Goal: Task Accomplishment & Management: Manage account settings

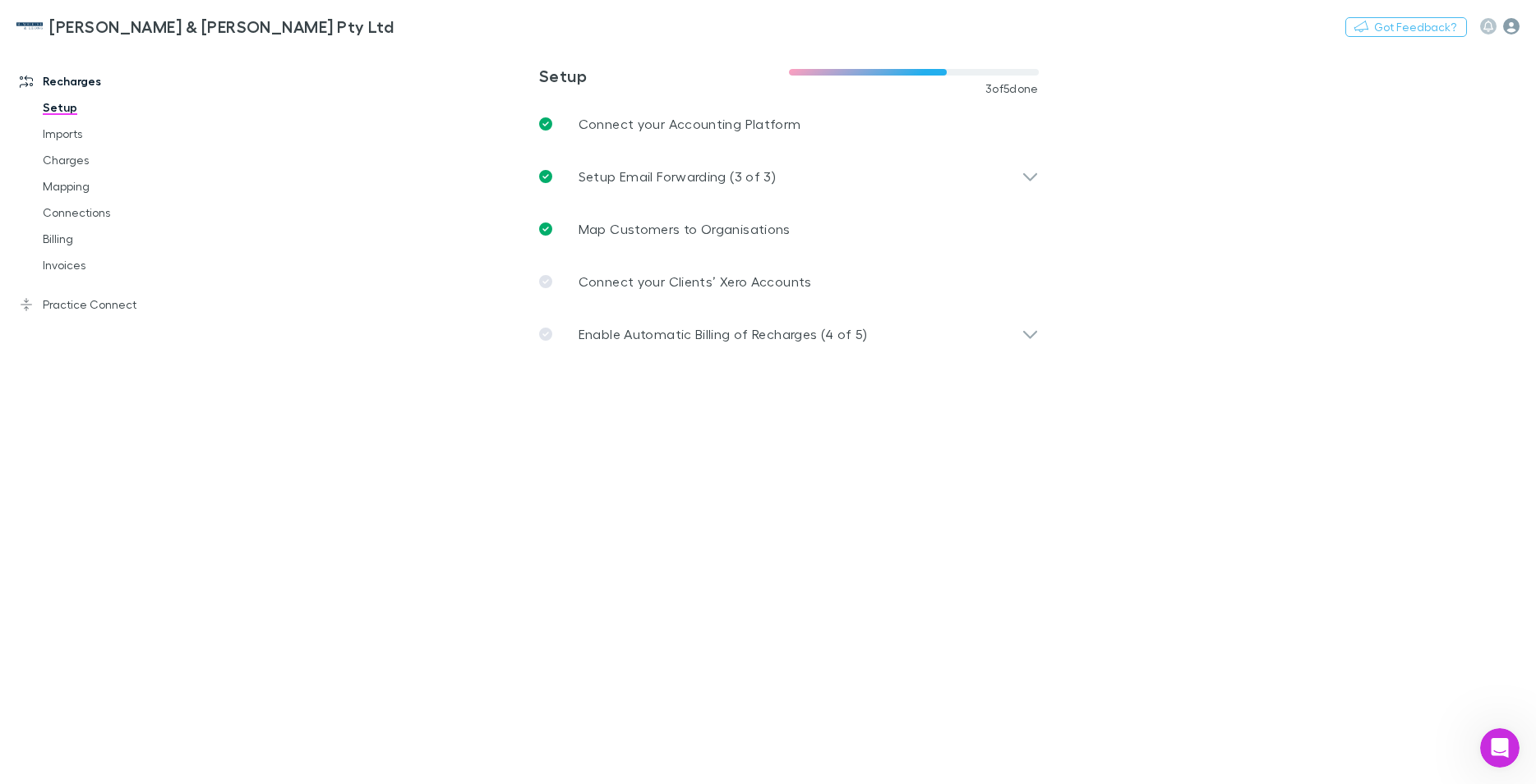
click at [1511, 25] on icon "button" at bounding box center [1511, 26] width 16 height 16
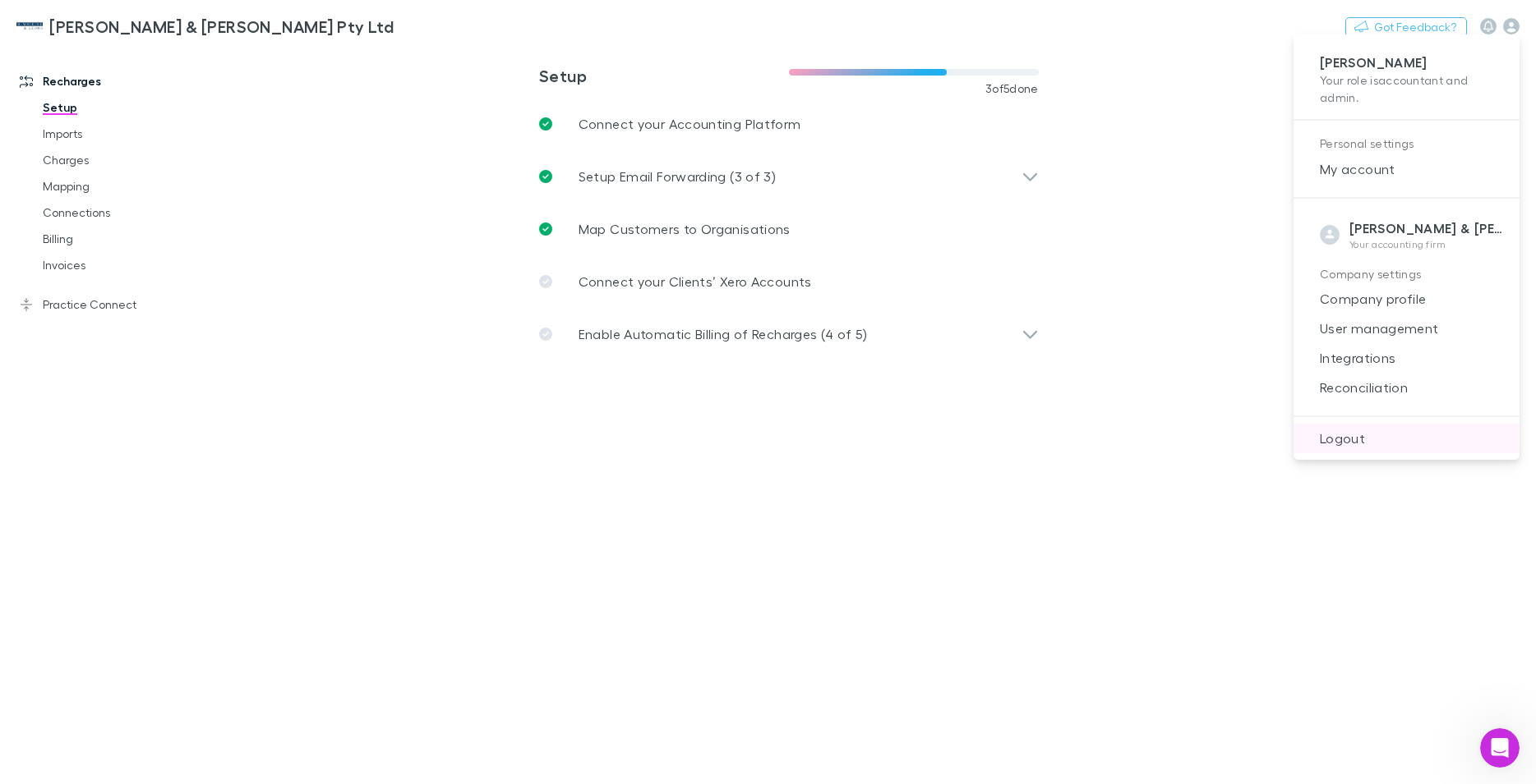
click at [1365, 428] on span "Logout" at bounding box center [1406, 438] width 200 height 20
